Goal: Task Accomplishment & Management: Manage account settings

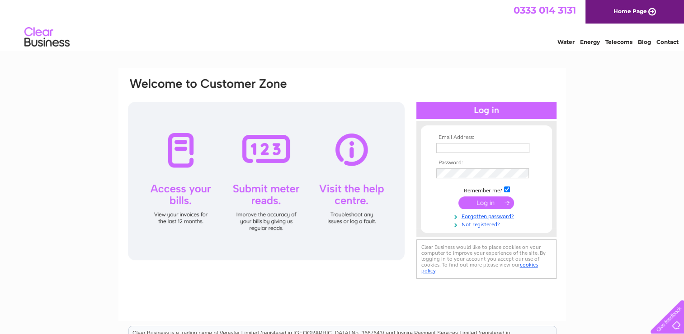
type input "[EMAIL_ADDRESS][DOMAIN_NAME]"
click at [494, 201] on input "submit" at bounding box center [486, 202] width 56 height 13
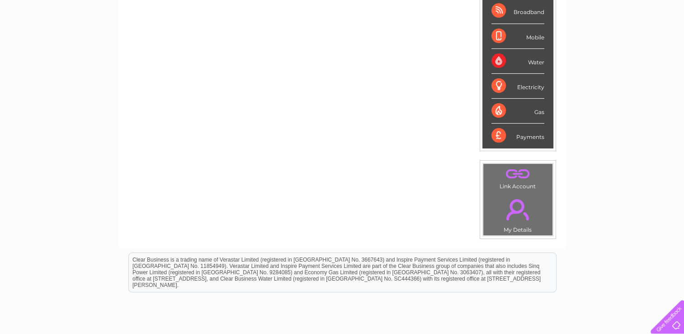
scroll to position [175, 0]
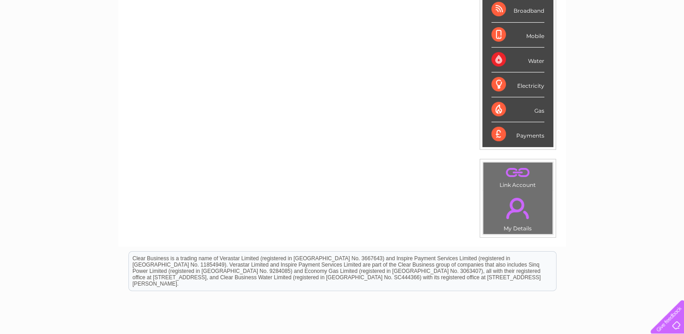
click at [513, 211] on link "." at bounding box center [517, 208] width 65 height 32
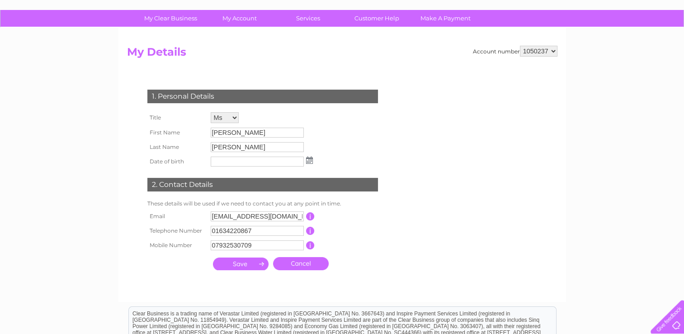
scroll to position [57, 0]
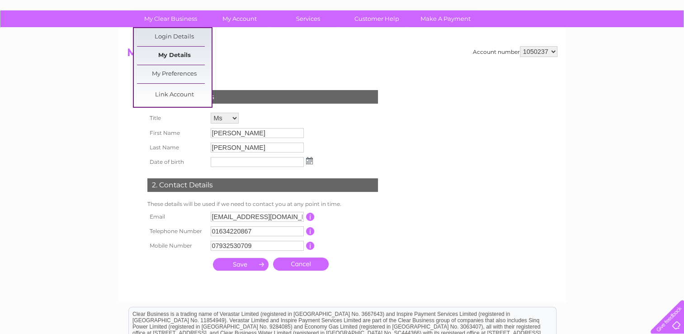
click at [177, 52] on link "My Details" at bounding box center [174, 56] width 75 height 18
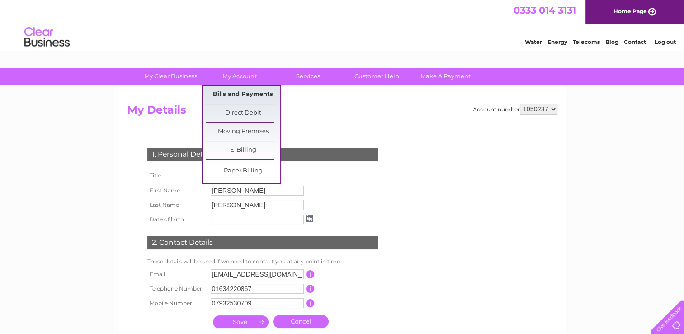
click at [243, 97] on link "Bills and Payments" at bounding box center [243, 94] width 75 height 18
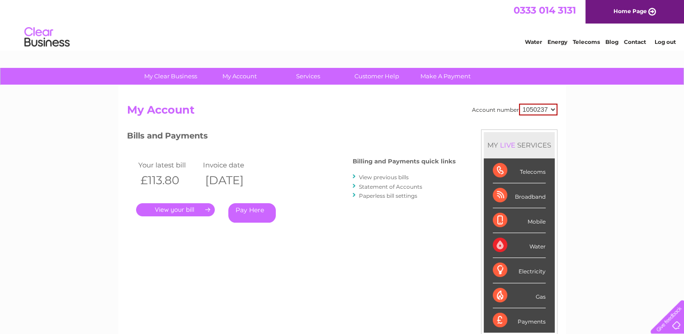
click at [186, 208] on link "." at bounding box center [175, 209] width 79 height 13
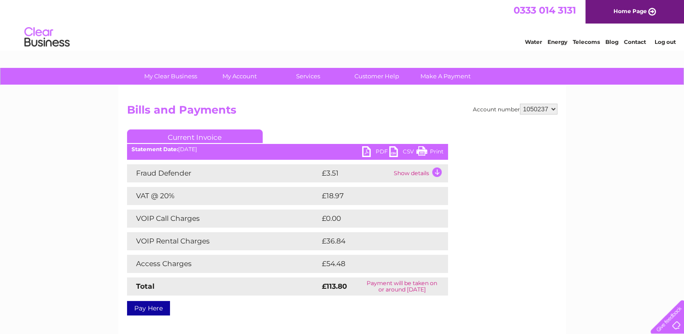
click at [374, 150] on link "PDF" at bounding box center [375, 152] width 27 height 13
